Goal: Transaction & Acquisition: Purchase product/service

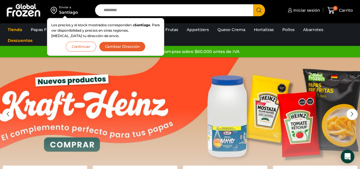
click at [84, 46] on button "Continuar" at bounding box center [81, 47] width 30 height 10
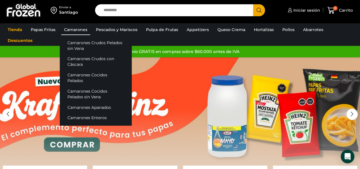
click at [78, 30] on link "Camarones" at bounding box center [75, 29] width 29 height 11
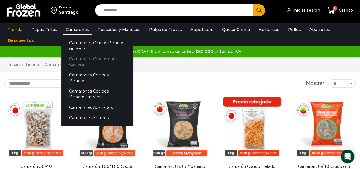
click at [77, 62] on link "Camarones Crudos con Cáscara" at bounding box center [97, 61] width 72 height 16
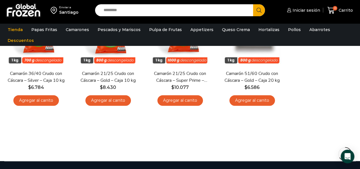
scroll to position [210, 0]
